Goal: Task Accomplishment & Management: Manage account settings

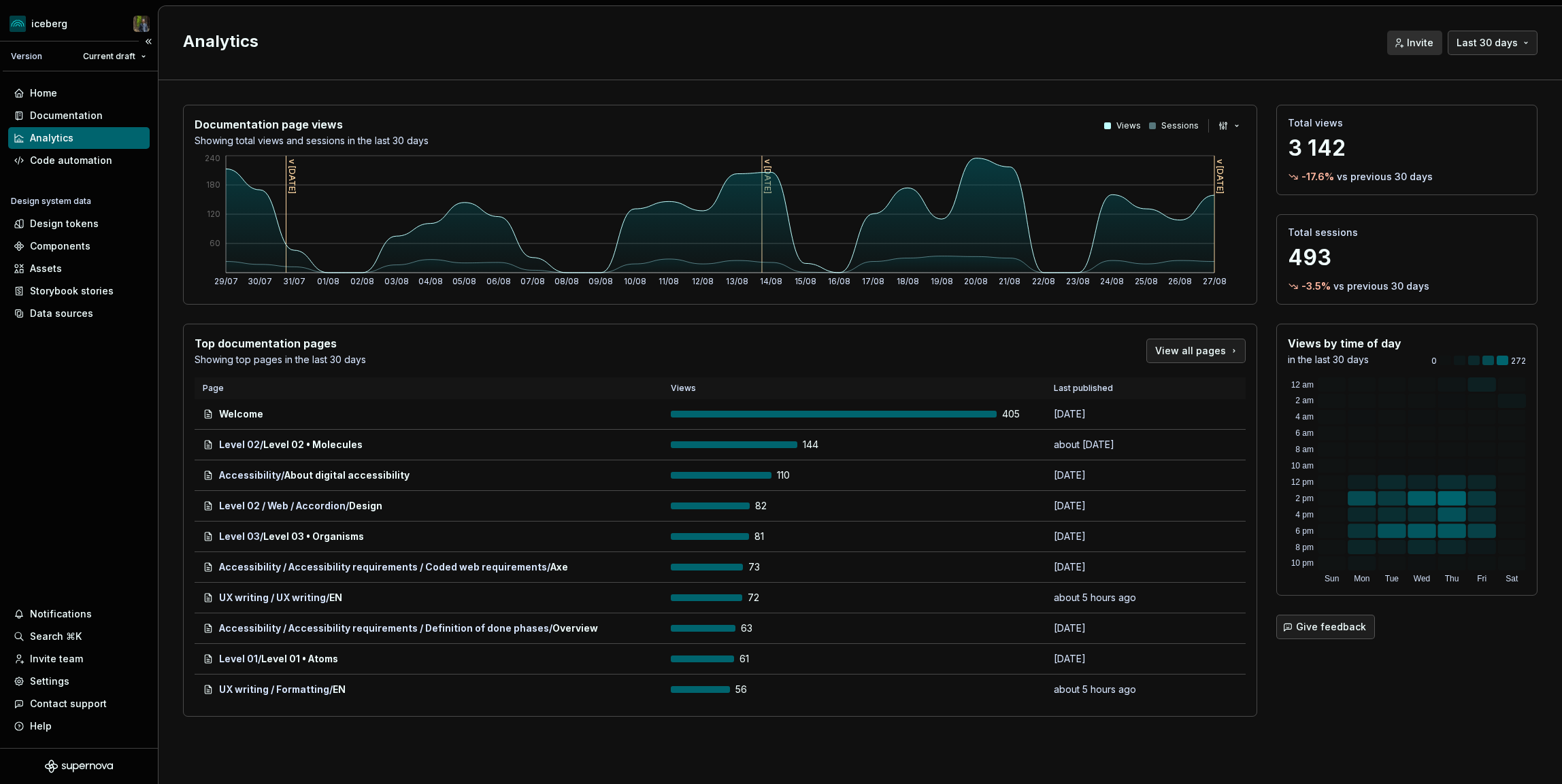
click at [123, 528] on div "Home Documentation Analytics Code automation Design system data Design tokens C…" at bounding box center [79, 410] width 158 height 677
click at [75, 677] on div "Settings" at bounding box center [78, 681] width 130 height 13
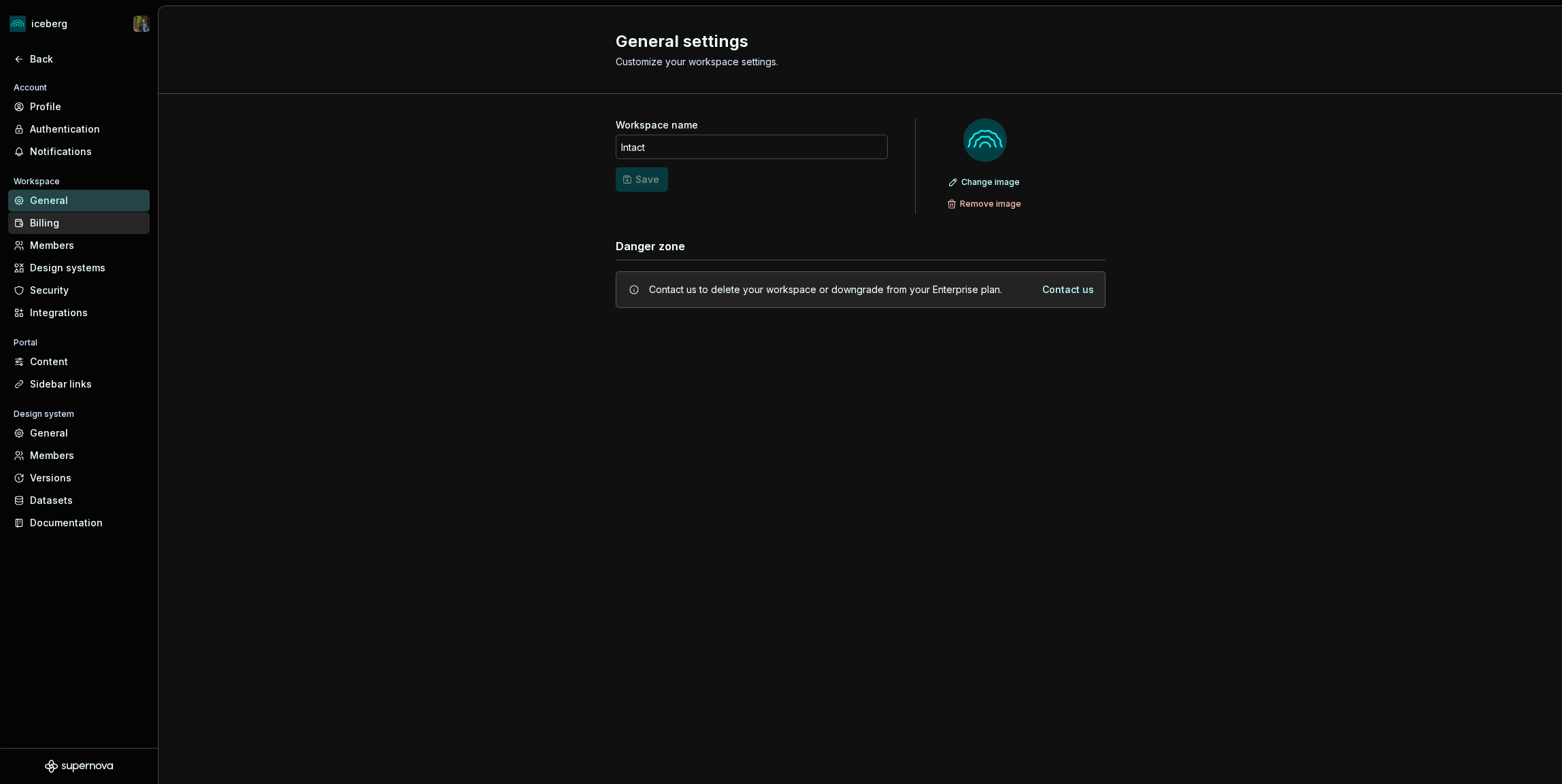
click at [76, 227] on div "Billing" at bounding box center [87, 223] width 114 height 13
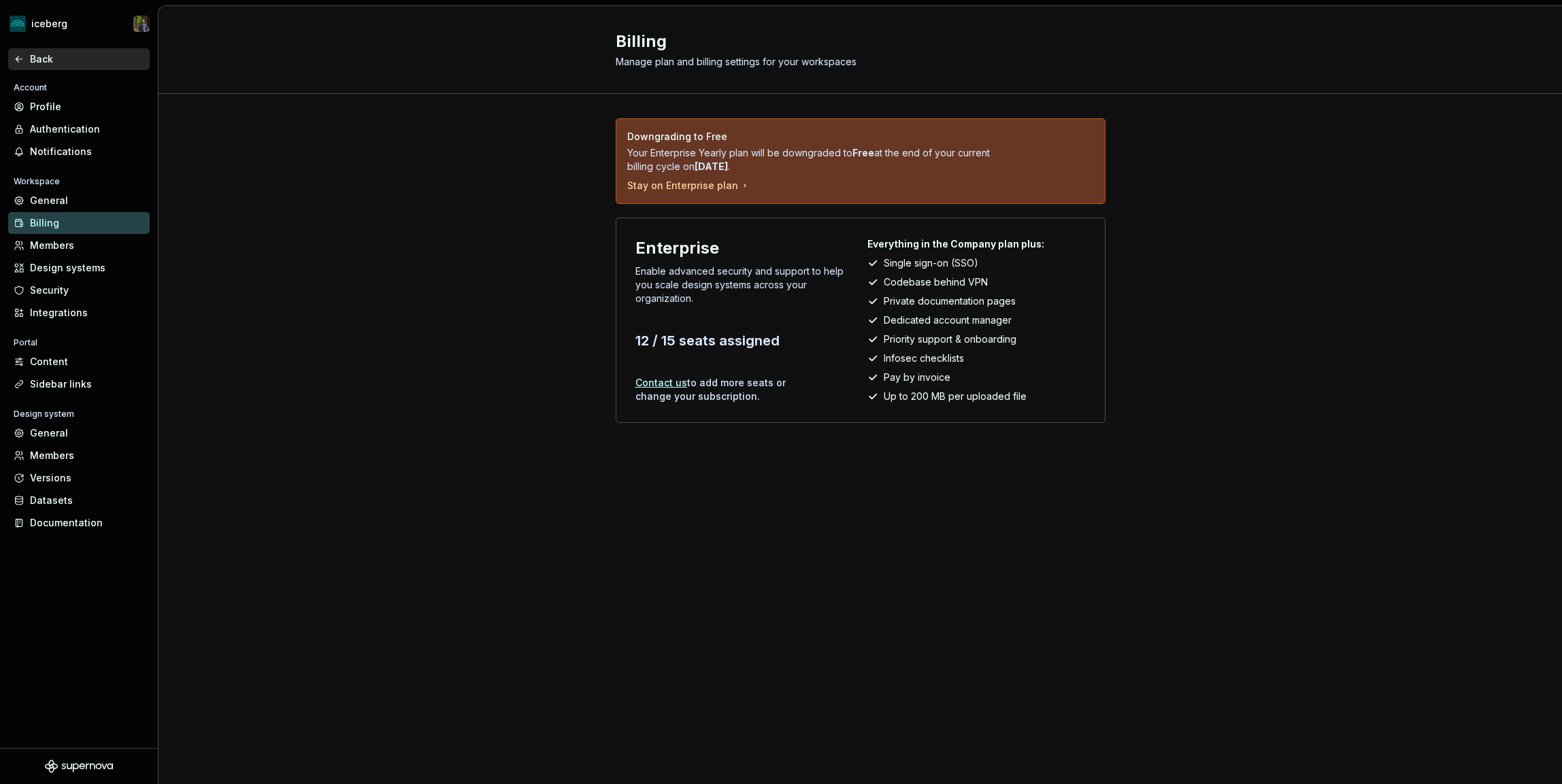
click at [43, 59] on div "Back" at bounding box center [87, 59] width 114 height 13
